Goal: Information Seeking & Learning: Learn about a topic

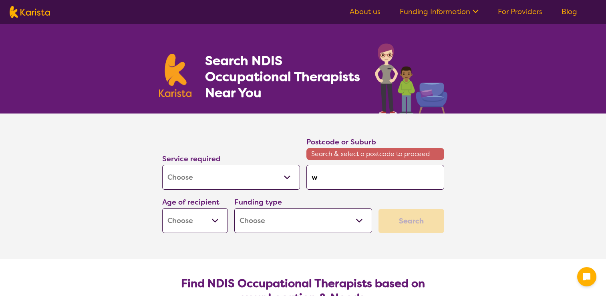
select select "[MEDICAL_DATA]"
type input "wa"
type input "wat"
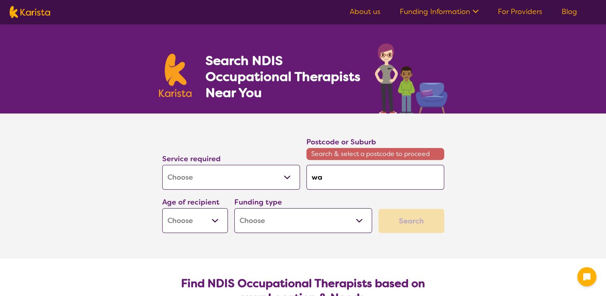
type input "wat"
type input "watt"
type input "wattl"
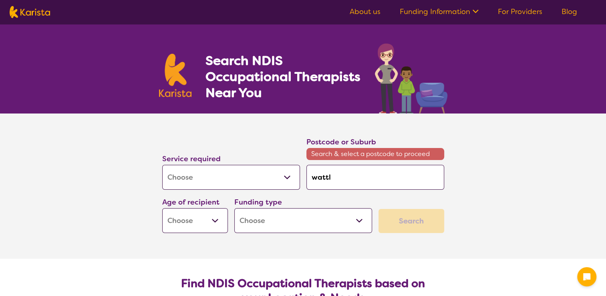
type input "wattle"
type input "wattle g"
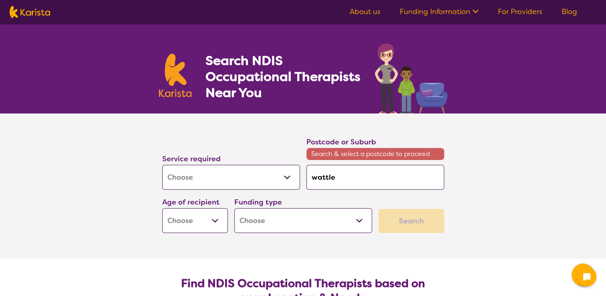
type input "wattle g"
type input "wattle gr"
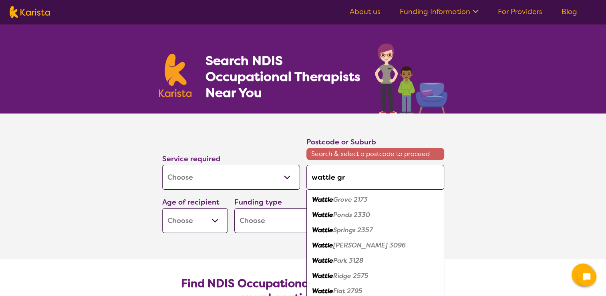
type input "wattle gro"
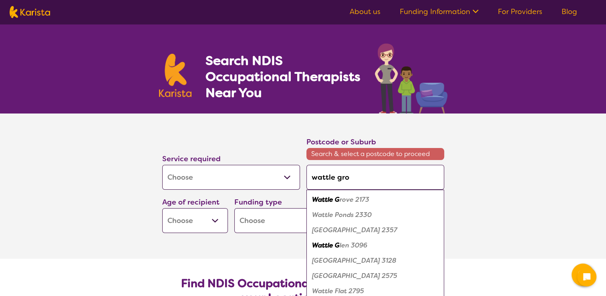
type input "wattle grov"
type input "[GEOGRAPHIC_DATA]"
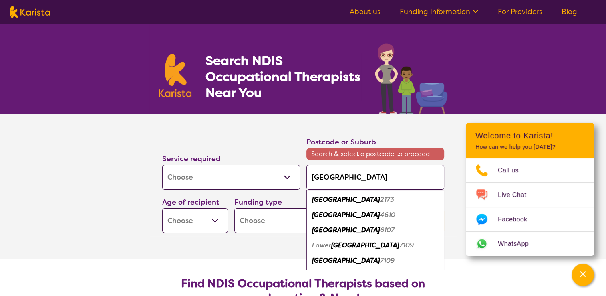
click at [359, 234] on div "[GEOGRAPHIC_DATA] 6107" at bounding box center [376, 229] width 130 height 15
type input "6107"
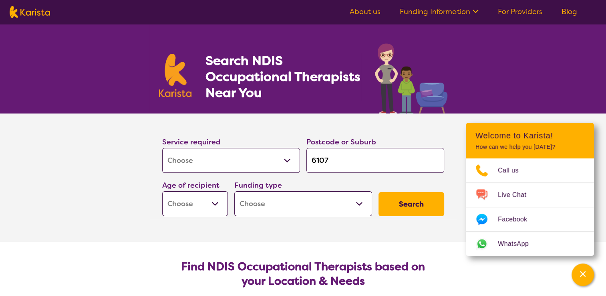
click at [214, 206] on select "Early Childhood - 0 to 9 Child - 10 to 11 Adolescent - 12 to 17 Adult - 18 to 6…" at bounding box center [195, 203] width 66 height 25
select select "EC"
click at [162, 191] on select "Early Childhood - 0 to 9 Child - 10 to 11 Adolescent - 12 to 17 Adult - 18 to 6…" at bounding box center [195, 203] width 66 height 25
select select "EC"
click at [404, 208] on button "Search" at bounding box center [412, 204] width 66 height 24
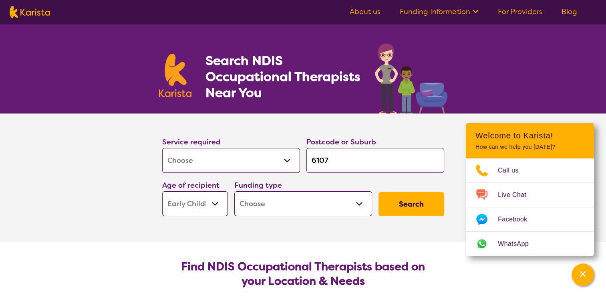
click at [356, 205] on select "Home Care Package (HCP) National Disability Insurance Scheme (NDIS) I don't know" at bounding box center [303, 203] width 138 height 25
select select "i-don-t-know"
click at [234, 191] on select "Home Care Package (HCP) National Disability Insurance Scheme (NDIS) I don't know" at bounding box center [303, 203] width 138 height 25
select select "i-don-t-know"
click at [404, 205] on button "Search" at bounding box center [412, 204] width 66 height 24
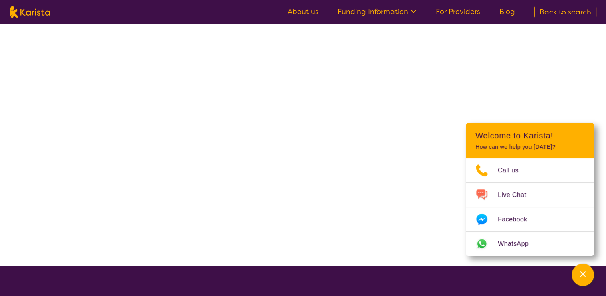
select select "[MEDICAL_DATA]"
select select "EC"
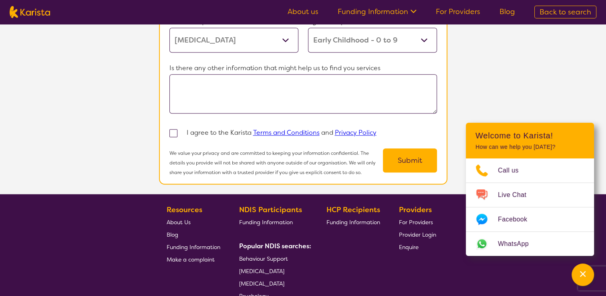
scroll to position [768, 0]
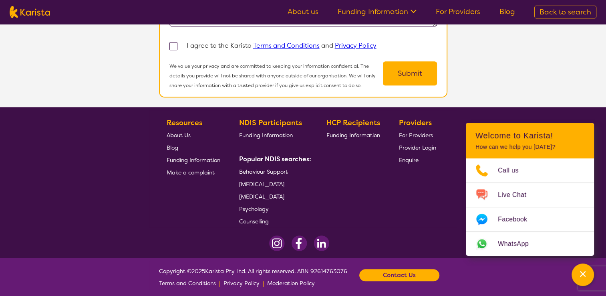
click at [265, 180] on span "[MEDICAL_DATA]" at bounding box center [261, 183] width 45 height 7
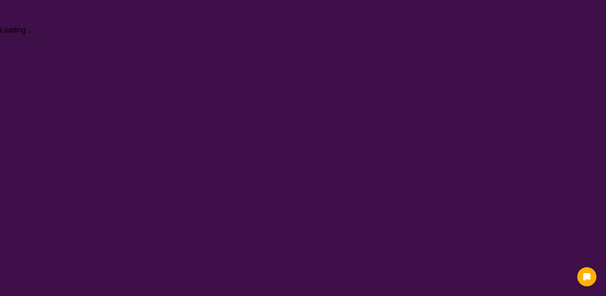
select select "[MEDICAL_DATA]"
select select "EC"
select select "i-don-t-know"
select select "[MEDICAL_DATA]"
select select "EC"
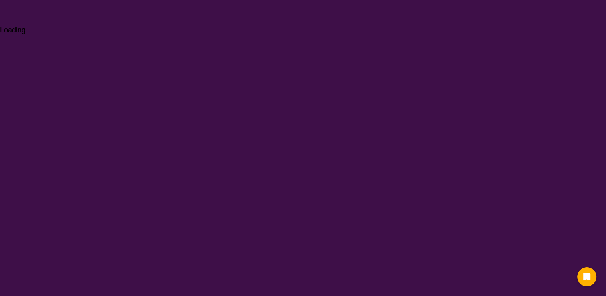
select select "i-don-t-know"
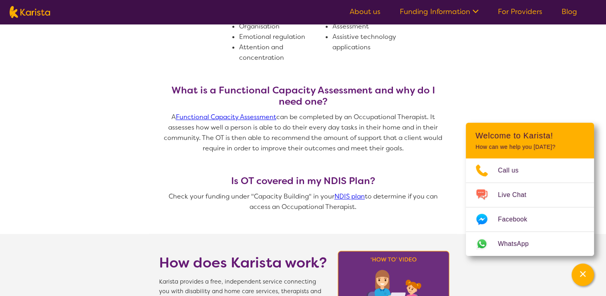
scroll to position [401, 0]
